Goal: Task Accomplishment & Management: Use online tool/utility

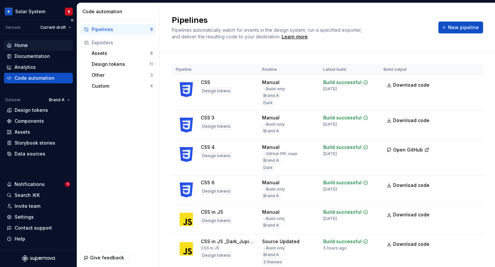
click at [33, 48] on div "Home" at bounding box center [39, 45] width 64 height 7
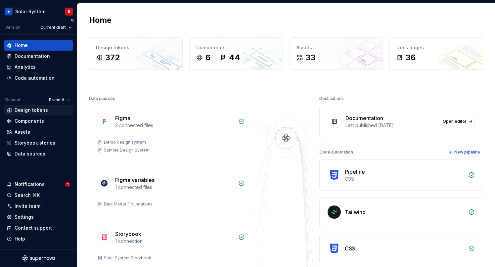
click at [28, 111] on div "Design tokens" at bounding box center [31, 110] width 33 height 7
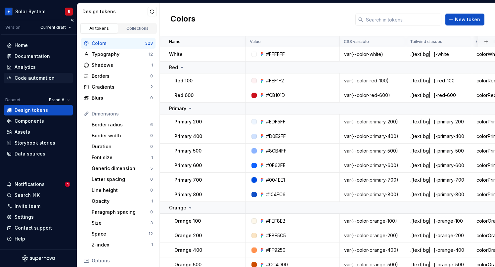
click at [23, 77] on div "Code automation" at bounding box center [35, 78] width 40 height 7
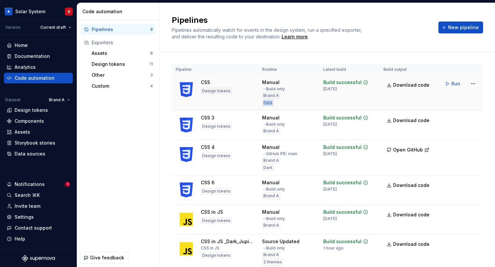
drag, startPoint x: 263, startPoint y: 104, endPoint x: 274, endPoint y: 105, distance: 10.9
click at [274, 105] on div "Dark" at bounding box center [268, 103] width 12 height 7
click at [110, 117] on div "Pipelines 9 Exporters Assets 8 Design tokens 11 Other 3 Custom 4" at bounding box center [118, 134] width 82 height 228
click at [115, 53] on div "Assets" at bounding box center [121, 53] width 59 height 7
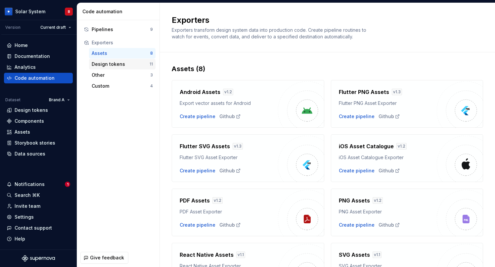
click at [126, 64] on div "Design tokens" at bounding box center [121, 64] width 58 height 7
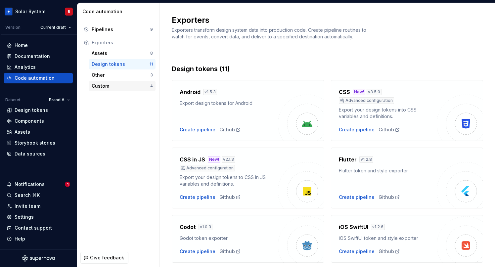
click at [105, 83] on div "Custom" at bounding box center [121, 86] width 59 height 7
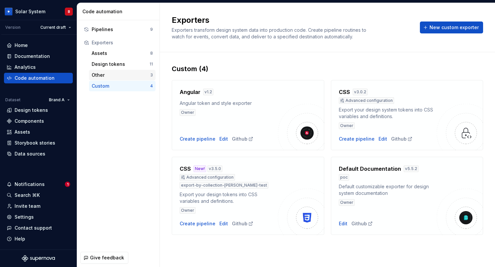
click at [101, 77] on div "Other" at bounding box center [121, 75] width 59 height 7
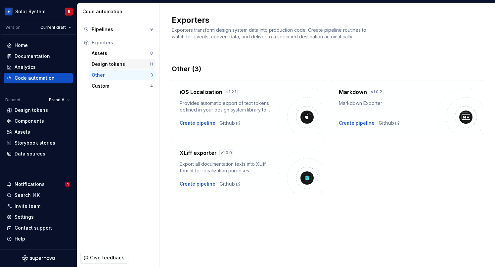
click at [117, 65] on div "Design tokens" at bounding box center [121, 64] width 58 height 7
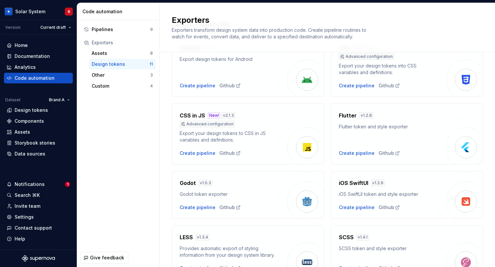
scroll to position [11, 0]
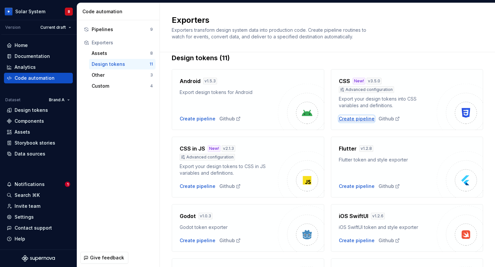
click at [358, 120] on div "Create pipeline" at bounding box center [357, 118] width 36 height 7
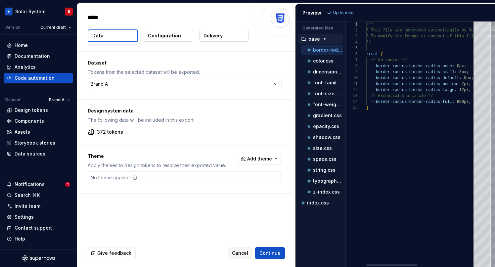
type textarea "*"
click at [103, 84] on html "Solar System B Version Current draft Home Documentation Analytics Code automati…" at bounding box center [247, 133] width 495 height 267
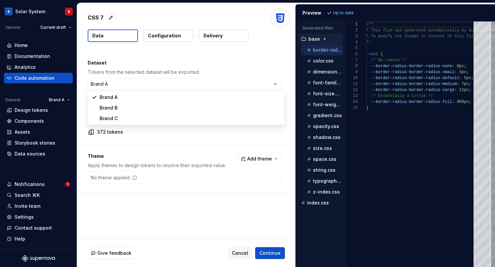
click at [127, 67] on html "Solar System B Version Current draft Home Documentation Analytics Code automati…" at bounding box center [247, 133] width 495 height 267
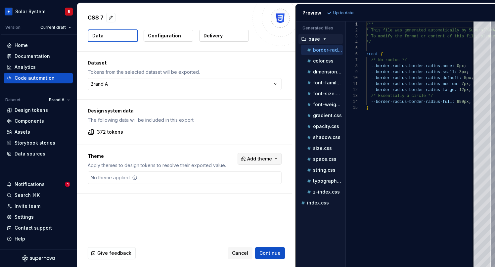
click at [260, 155] on button "Add theme" at bounding box center [259, 159] width 44 height 12
click at [234, 194] on div "Jupiter" at bounding box center [249, 195] width 63 height 7
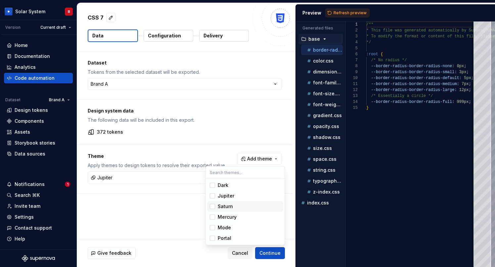
click at [232, 206] on div "Saturn" at bounding box center [249, 206] width 63 height 7
click at [353, 14] on html "Solar System B Version Current draft Home Documentation Analytics Code automati…" at bounding box center [247, 133] width 495 height 267
click at [348, 12] on span "Refresh preview" at bounding box center [349, 12] width 33 height 5
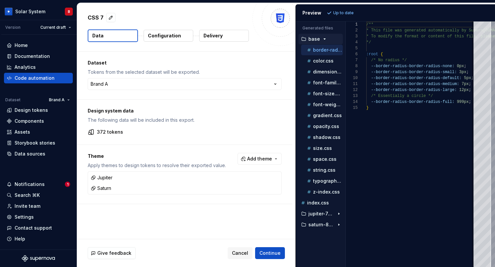
click at [158, 37] on p "Configuration" at bounding box center [164, 35] width 33 height 7
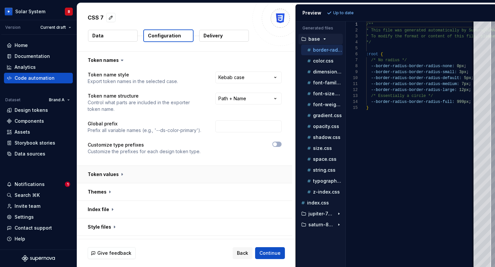
click at [123, 174] on button "button" at bounding box center [184, 174] width 215 height 17
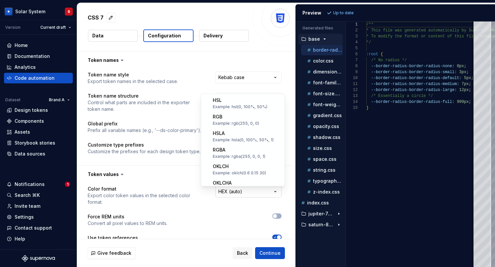
click at [239, 190] on html "**********" at bounding box center [247, 133] width 495 height 267
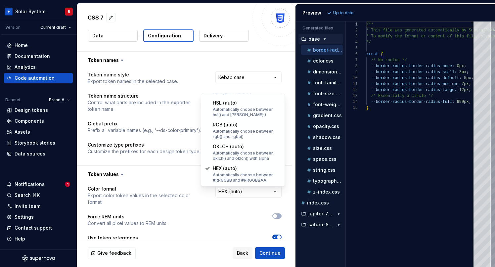
select select "*********"
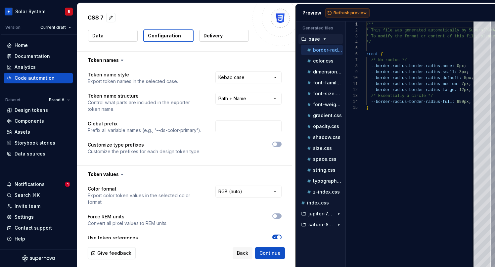
click at [350, 12] on span "Refresh preview" at bounding box center [349, 12] width 33 height 5
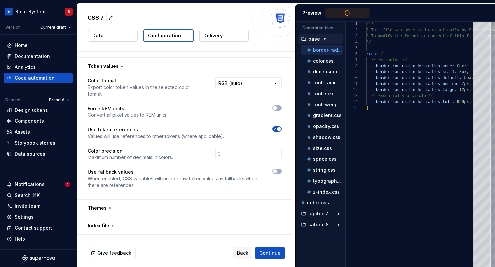
scroll to position [167, 0]
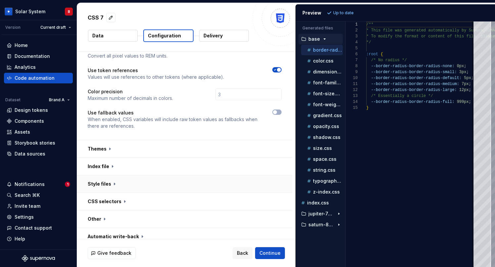
click at [111, 178] on button "button" at bounding box center [184, 183] width 215 height 17
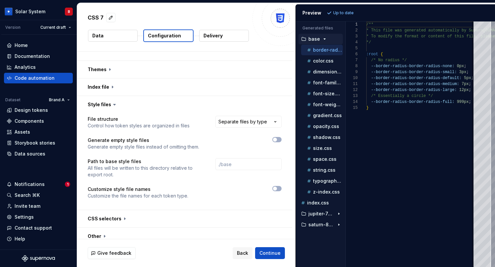
scroll to position [264, 0]
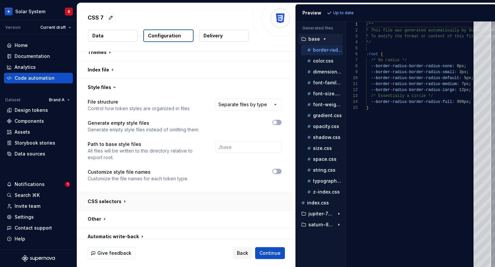
click at [125, 198] on button "button" at bounding box center [184, 201] width 215 height 17
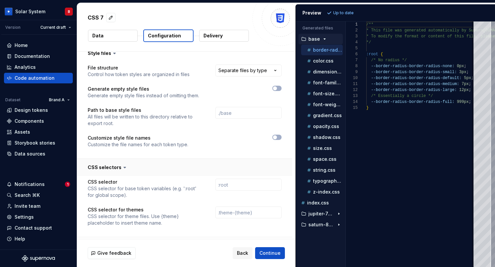
scroll to position [314, 0]
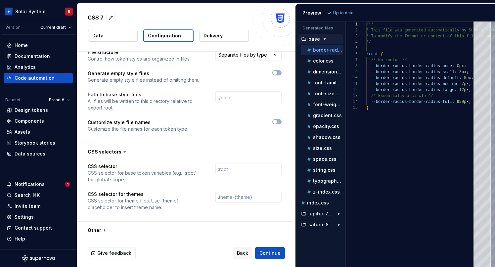
click at [215, 37] on p "Delivery" at bounding box center [212, 35] width 19 height 7
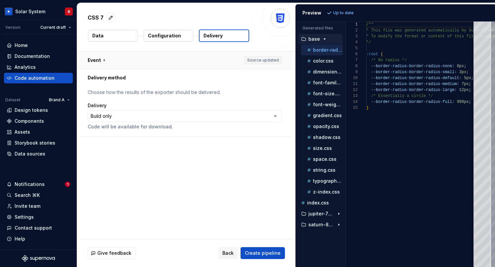
click at [99, 60] on button "button" at bounding box center [184, 60] width 215 height 17
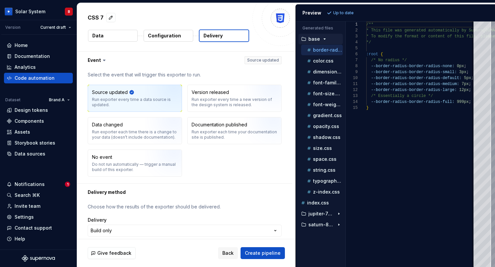
scroll to position [13, 0]
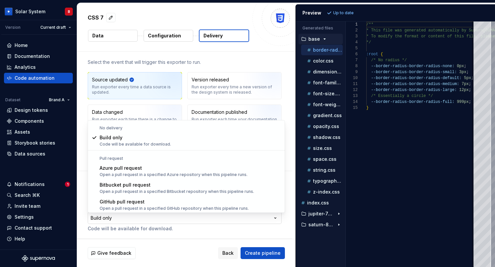
click at [132, 219] on html "**********" at bounding box center [247, 133] width 495 height 267
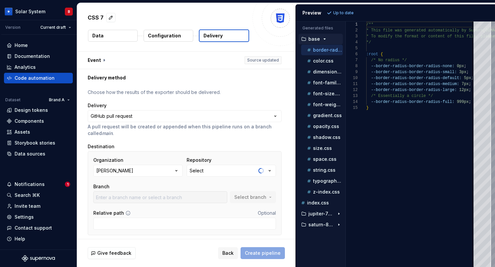
scroll to position [21, 0]
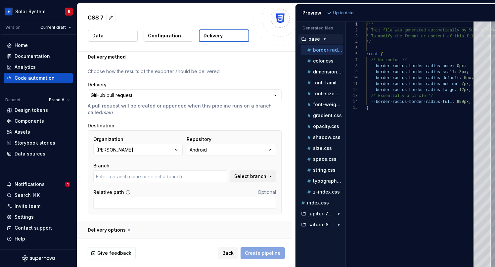
click at [126, 233] on button "button" at bounding box center [184, 229] width 215 height 17
type textarea "*"
type input "main"
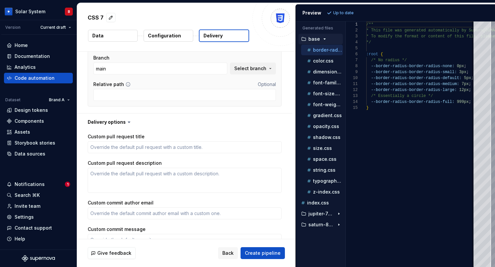
scroll to position [131, 0]
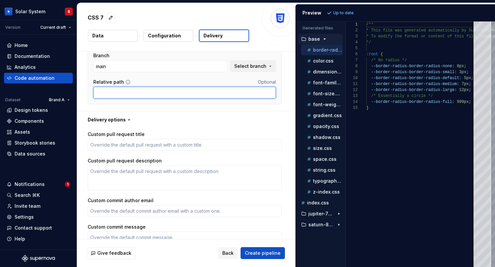
click at [103, 94] on input "Relative path" at bounding box center [184, 93] width 183 height 12
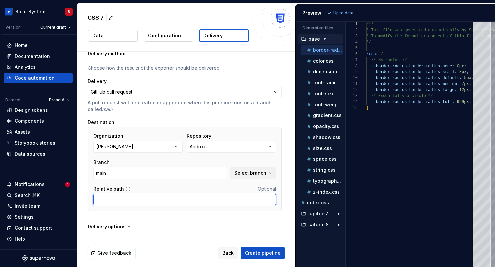
scroll to position [31, 0]
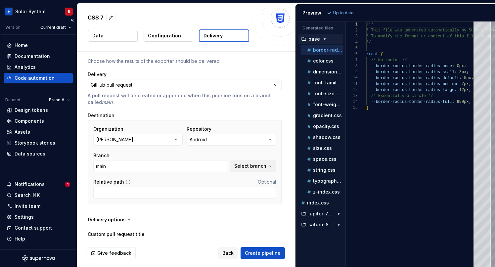
click at [32, 78] on div "Code automation" at bounding box center [35, 78] width 40 height 7
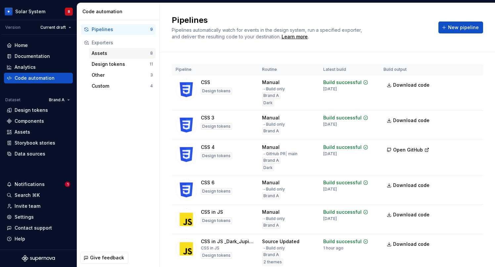
click at [98, 54] on div "Assets" at bounding box center [121, 53] width 59 height 7
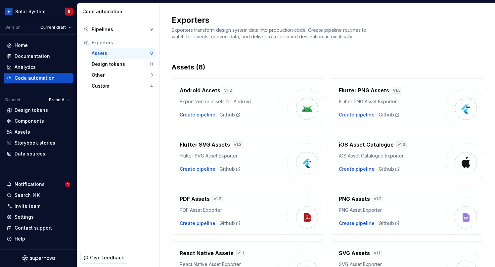
scroll to position [49, 0]
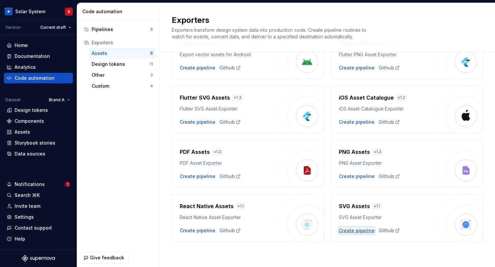
click at [350, 233] on div "Create pipeline" at bounding box center [357, 230] width 36 height 7
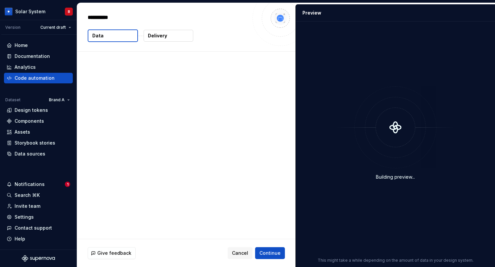
type textarea "*"
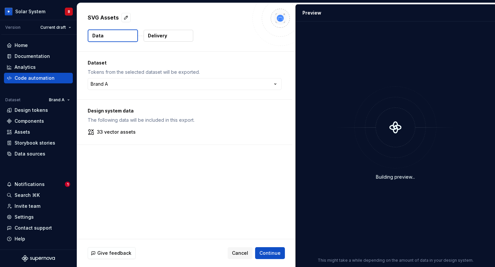
click at [157, 35] on p "Delivery" at bounding box center [157, 35] width 19 height 7
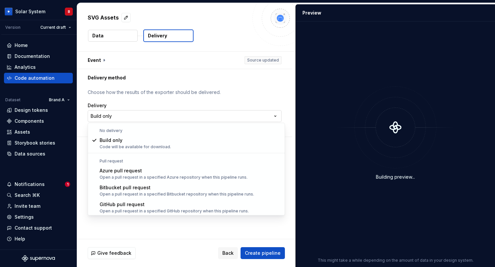
click at [108, 114] on html "**********" at bounding box center [247, 133] width 495 height 267
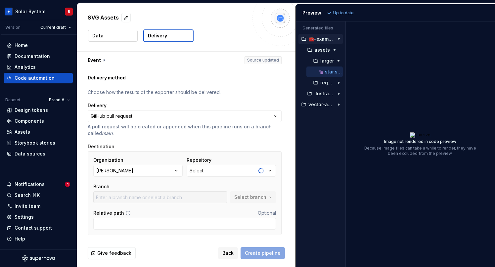
scroll to position [21, 0]
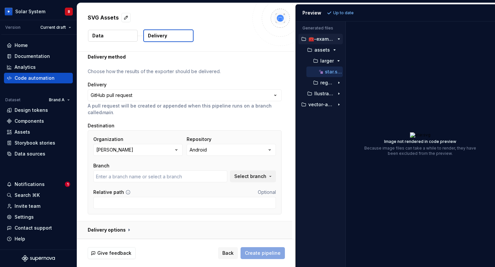
type input "main"
click at [127, 232] on button "button" at bounding box center [184, 229] width 215 height 17
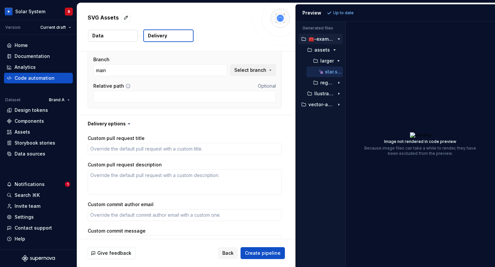
scroll to position [0, 0]
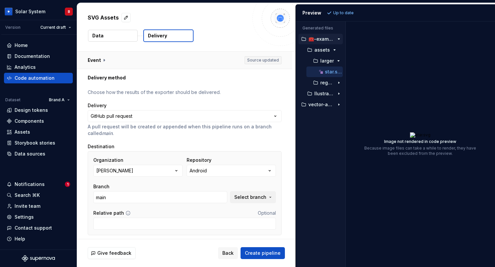
click at [102, 56] on button "button" at bounding box center [184, 60] width 215 height 17
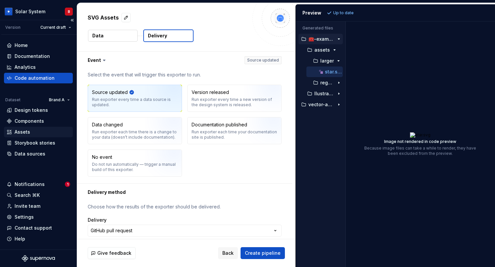
click at [18, 131] on div "Assets" at bounding box center [23, 132] width 16 height 7
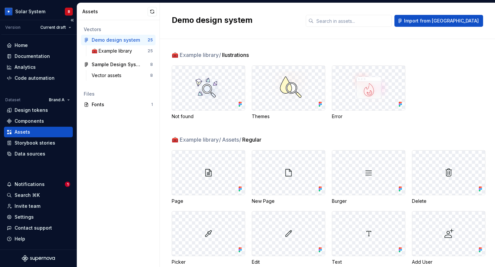
click at [31, 72] on div "Home Documentation Analytics Code automation" at bounding box center [38, 61] width 69 height 43
click at [29, 76] on div "Code automation" at bounding box center [35, 78] width 40 height 7
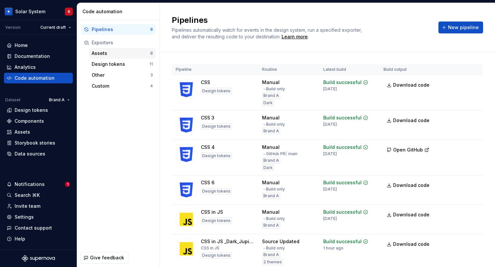
click at [113, 56] on div "Assets" at bounding box center [121, 53] width 59 height 7
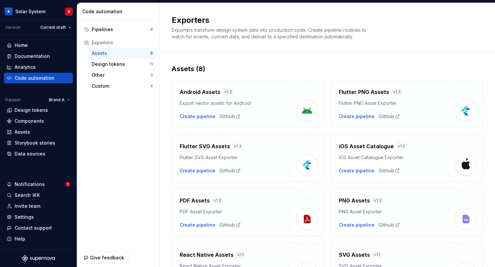
scroll to position [49, 0]
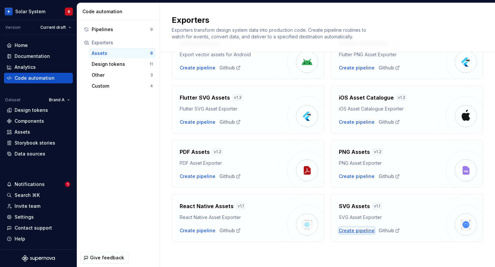
click at [355, 229] on div "Create pipeline" at bounding box center [357, 230] width 36 height 7
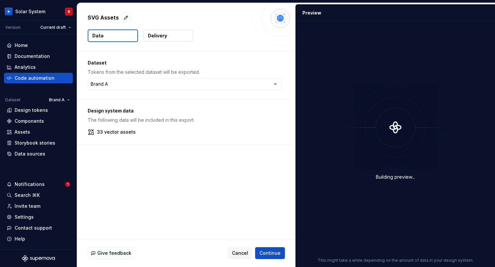
click at [162, 28] on div "SVG Assets Data Delivery" at bounding box center [186, 27] width 218 height 48
click at [162, 36] on p "Delivery" at bounding box center [157, 35] width 19 height 7
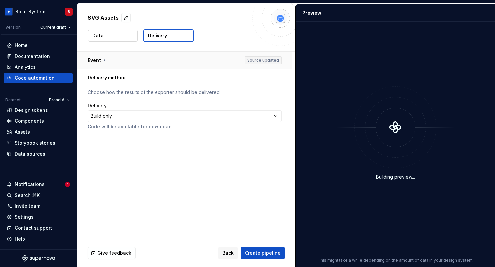
click at [104, 66] on button "button" at bounding box center [184, 60] width 215 height 17
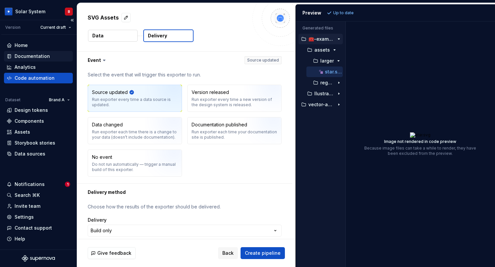
click at [23, 56] on div "Documentation" at bounding box center [32, 56] width 35 height 7
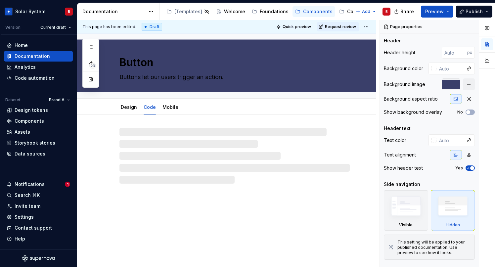
type textarea "*"
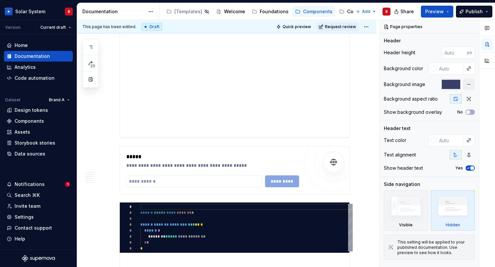
scroll to position [1984, 0]
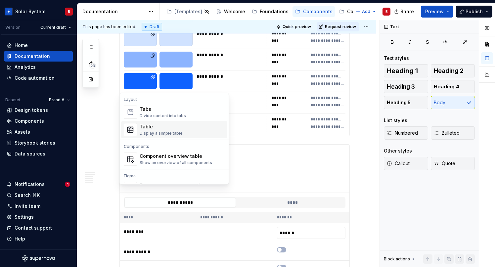
click at [155, 130] on div "Table Display a simple table" at bounding box center [161, 129] width 43 height 13
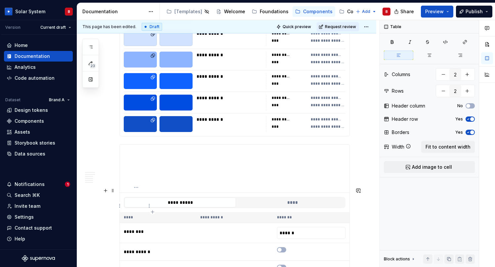
click at [469, 131] on icon "button" at bounding box center [467, 132] width 5 height 4
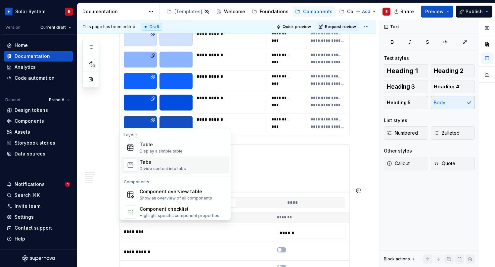
click at [145, 162] on div "Tabs" at bounding box center [163, 162] width 46 height 7
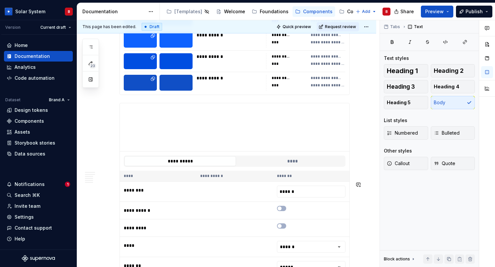
scroll to position [2050, 0]
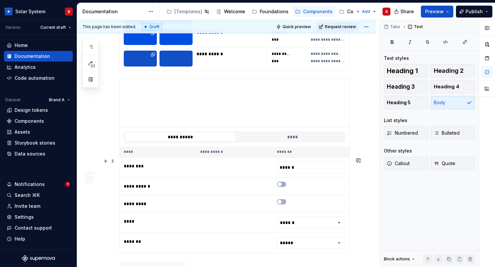
drag, startPoint x: 135, startPoint y: 165, endPoint x: 142, endPoint y: 165, distance: 6.9
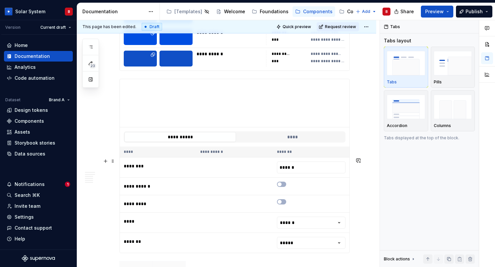
click at [453, 112] on img "button" at bounding box center [453, 107] width 38 height 24
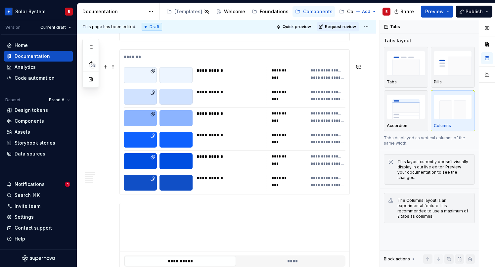
scroll to position [1919, 0]
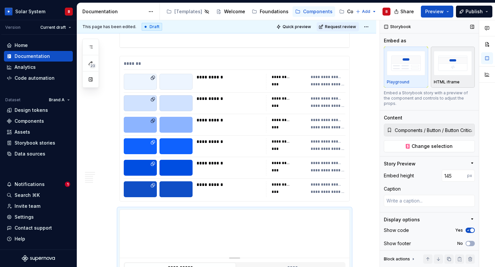
click at [448, 80] on p "HTML iframe" at bounding box center [447, 81] width 26 height 5
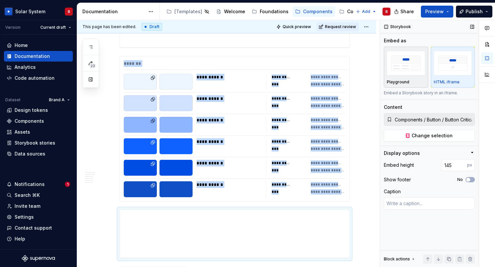
click at [404, 81] on p "Playground" at bounding box center [398, 81] width 22 height 5
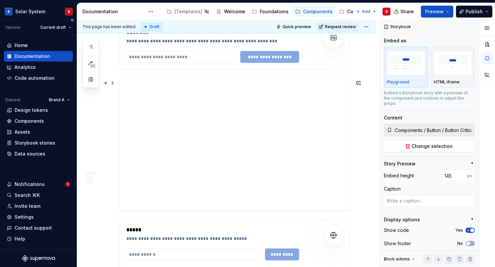
scroll to position [1013, 0]
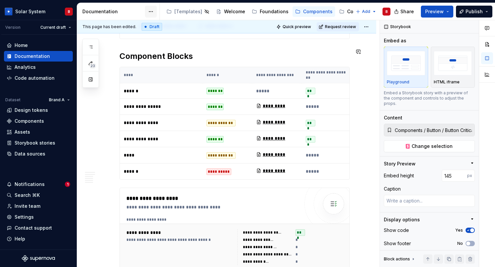
click at [153, 11] on html "Solar System B Version Current draft Home Documentation Analytics Code automati…" at bounding box center [247, 133] width 495 height 267
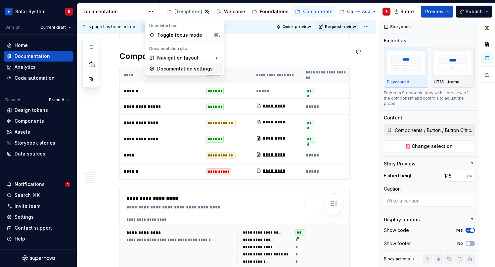
click at [169, 68] on div "Documentation settings" at bounding box center [188, 68] width 63 height 7
type textarea "*"
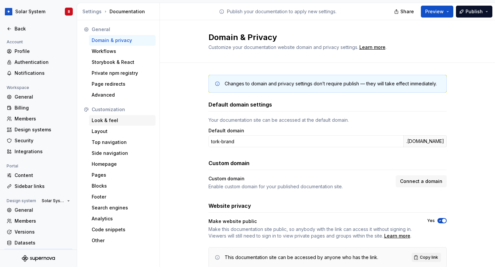
click at [112, 119] on div "Look & feel" at bounding box center [122, 120] width 61 height 7
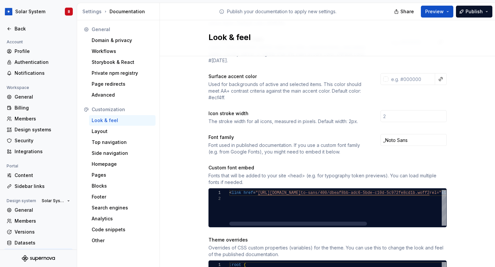
scroll to position [223, 0]
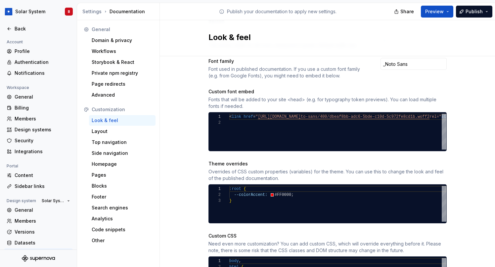
drag, startPoint x: 229, startPoint y: 184, endPoint x: 251, endPoint y: 181, distance: 22.6
click at [251, 186] on div ":root {" at bounding box center [337, 189] width 217 height 6
click at [307, 189] on div ":root { --colorAccent: #FF0000 ; }" at bounding box center [337, 204] width 217 height 36
type textarea "**********"
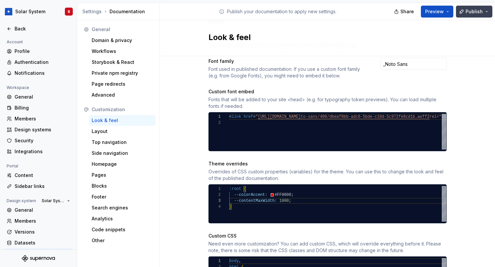
click at [468, 13] on span "Publish" at bounding box center [473, 11] width 17 height 7
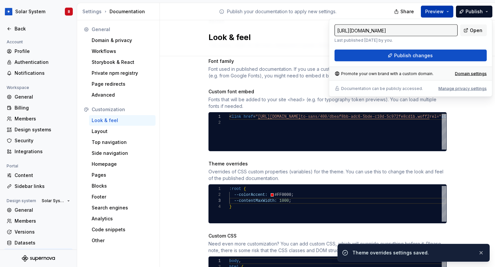
click at [447, 12] on button "Preview" at bounding box center [437, 12] width 32 height 12
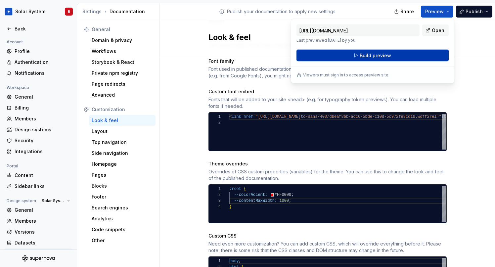
click at [390, 58] on button "Build preview" at bounding box center [372, 56] width 152 height 12
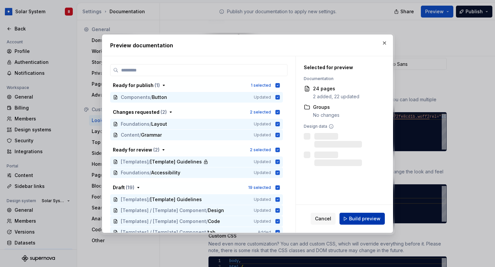
click at [372, 219] on span "Build preview" at bounding box center [364, 218] width 31 height 7
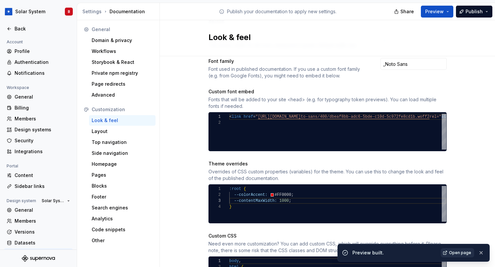
click at [464, 255] on span "Open page" at bounding box center [460, 252] width 22 height 5
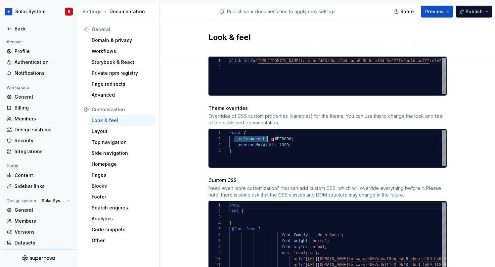
scroll to position [6, 38]
drag, startPoint x: 234, startPoint y: 132, endPoint x: 267, endPoint y: 132, distance: 33.4
click at [267, 132] on div ":root { --colorAccent: #FF0000 ; --contentMaxWidth: 1000 ; }" at bounding box center [337, 148] width 217 height 36
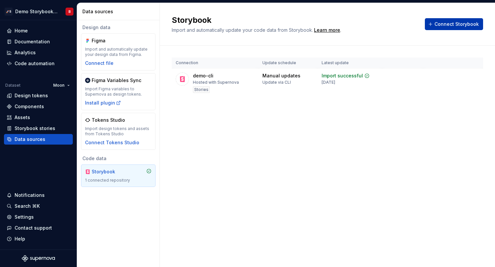
click at [454, 25] on span "Connect Storybook" at bounding box center [456, 24] width 44 height 7
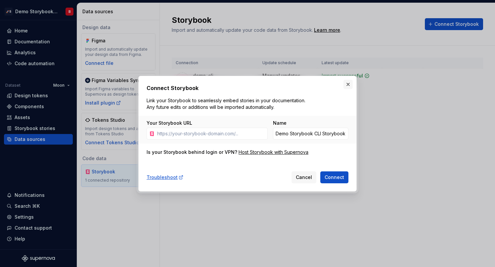
click at [349, 84] on button "button" at bounding box center [347, 84] width 9 height 9
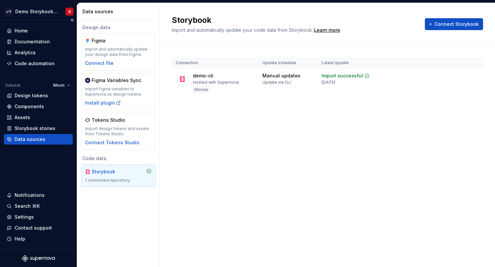
click at [34, 143] on div "Data sources" at bounding box center [38, 139] width 69 height 11
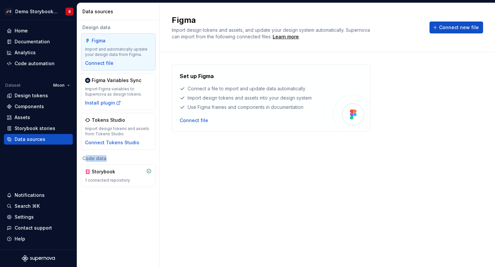
drag, startPoint x: 85, startPoint y: 159, endPoint x: 113, endPoint y: 159, distance: 28.1
click at [113, 159] on div "Code data" at bounding box center [118, 158] width 74 height 7
click at [105, 180] on div "1 connected repository" at bounding box center [118, 180] width 66 height 5
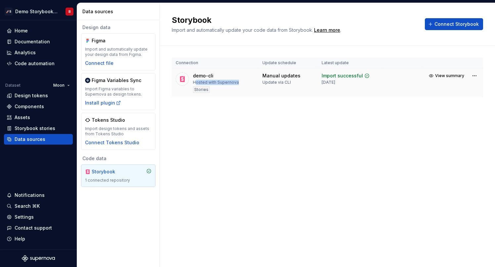
drag, startPoint x: 194, startPoint y: 84, endPoint x: 239, endPoint y: 84, distance: 45.0
click at [239, 84] on div "demo-cli Hosted with Supernova Stories" at bounding box center [215, 82] width 79 height 21
click at [43, 130] on div "Storybook stories" at bounding box center [35, 128] width 41 height 7
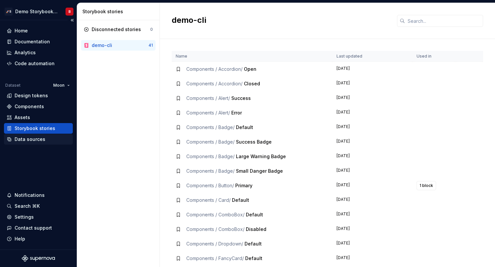
click at [41, 139] on div "Data sources" at bounding box center [30, 139] width 31 height 7
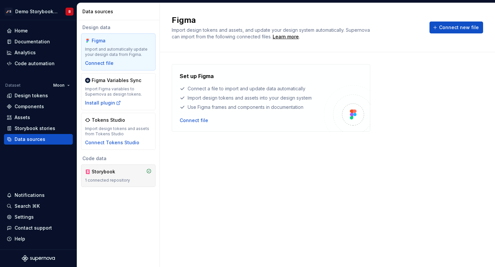
click at [118, 175] on div "Storybook" at bounding box center [108, 171] width 32 height 7
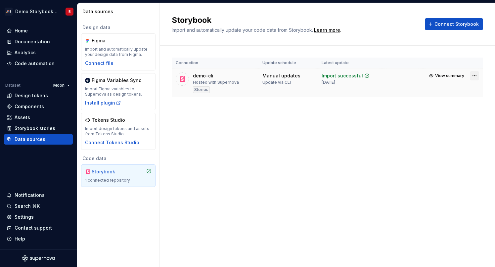
click at [473, 75] on html "🚀S Demo Storybook CLI B Home Documentation Analytics Code automation Dataset Mo…" at bounding box center [247, 133] width 495 height 267
click at [350, 122] on html "🚀S Demo Storybook CLI B Home Documentation Analytics Code automation Dataset Mo…" at bounding box center [247, 133] width 495 height 267
click at [473, 77] on html "🚀S Demo Storybook CLI B Home Documentation Analytics Code automation Dataset Mo…" at bounding box center [247, 133] width 495 height 267
click at [450, 97] on link "Open Storybook" at bounding box center [451, 99] width 50 height 7
click at [454, 22] on span "Connect Storybook" at bounding box center [456, 24] width 44 height 7
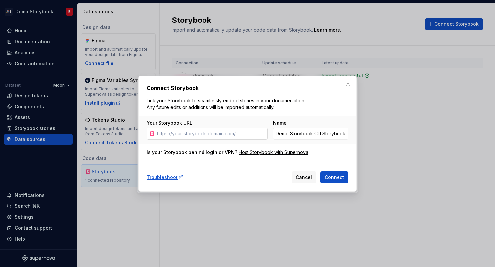
drag, startPoint x: 157, startPoint y: 134, endPoint x: 228, endPoint y: 134, distance: 70.8
click at [228, 134] on input "Your Storybook URL" at bounding box center [210, 134] width 113 height 12
click at [345, 83] on button "button" at bounding box center [347, 84] width 9 height 9
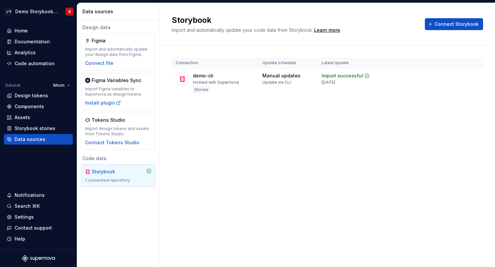
click at [330, 169] on div "Storybook Import and automatically update your code data from Storybook. Learn …" at bounding box center [327, 135] width 335 height 264
drag, startPoint x: 193, startPoint y: 82, endPoint x: 258, endPoint y: 85, distance: 64.9
click at [258, 85] on td "demo-cli Hosted with Supernova Stories" at bounding box center [215, 82] width 87 height 29
click at [234, 85] on div "Hosted with Supernova" at bounding box center [216, 83] width 46 height 6
click at [476, 77] on html "🚀S Demo Storybook CLI B Home Documentation Analytics Code automation Dataset Mo…" at bounding box center [247, 133] width 495 height 267
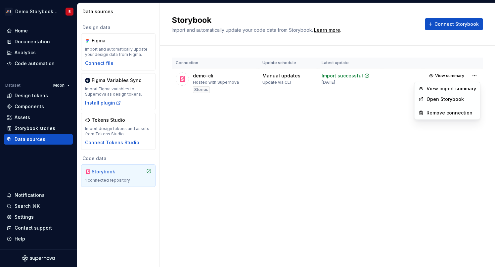
click at [440, 98] on link "Open Storybook" at bounding box center [451, 99] width 50 height 7
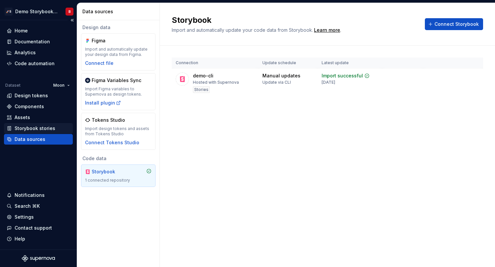
click at [34, 130] on div "Storybook stories" at bounding box center [35, 128] width 41 height 7
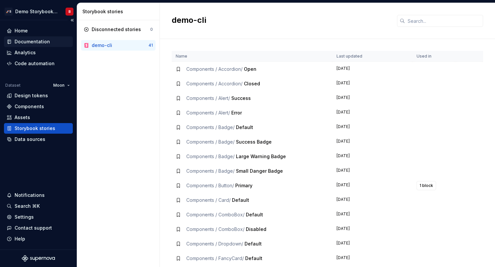
click at [31, 36] on div "Documentation" at bounding box center [38, 41] width 69 height 11
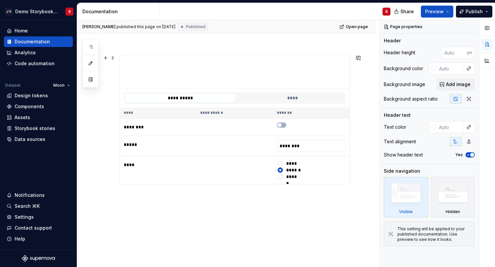
scroll to position [77, 0]
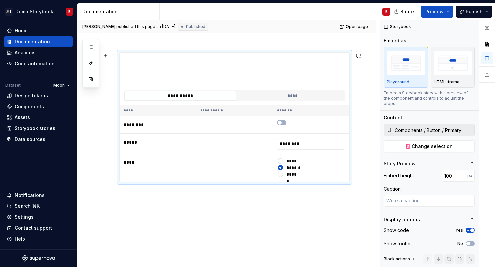
click at [205, 105] on th "**********" at bounding box center [234, 110] width 76 height 11
click at [279, 93] on button "****" at bounding box center [291, 96] width 111 height 10
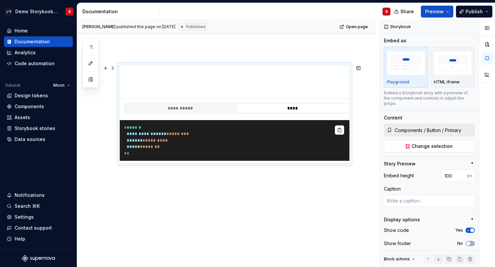
scroll to position [64, 0]
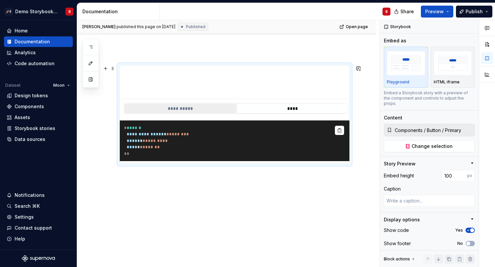
click at [170, 109] on button "**********" at bounding box center [179, 109] width 111 height 10
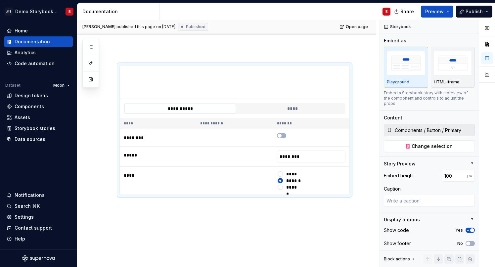
type textarea "*"
